Goal: Information Seeking & Learning: Learn about a topic

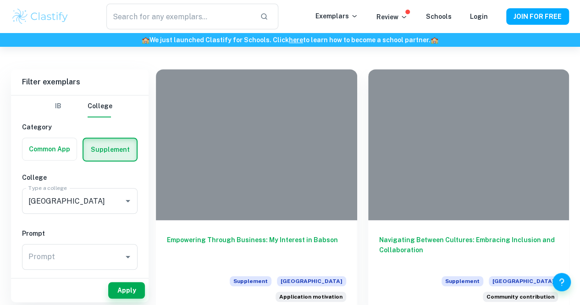
scroll to position [198, 0]
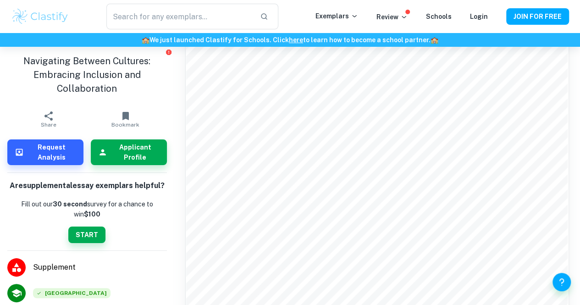
scroll to position [379, 0]
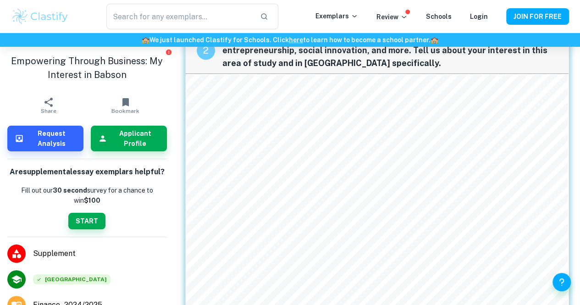
scroll to position [311, 0]
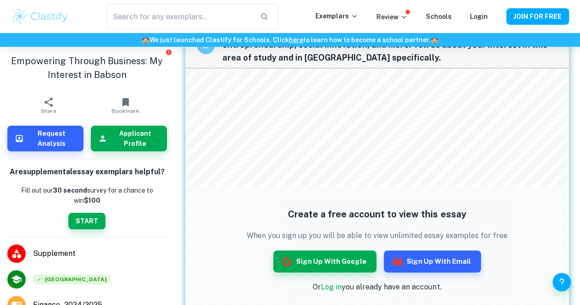
scroll to position [333, 0]
